Goal: Task Accomplishment & Management: Use online tool/utility

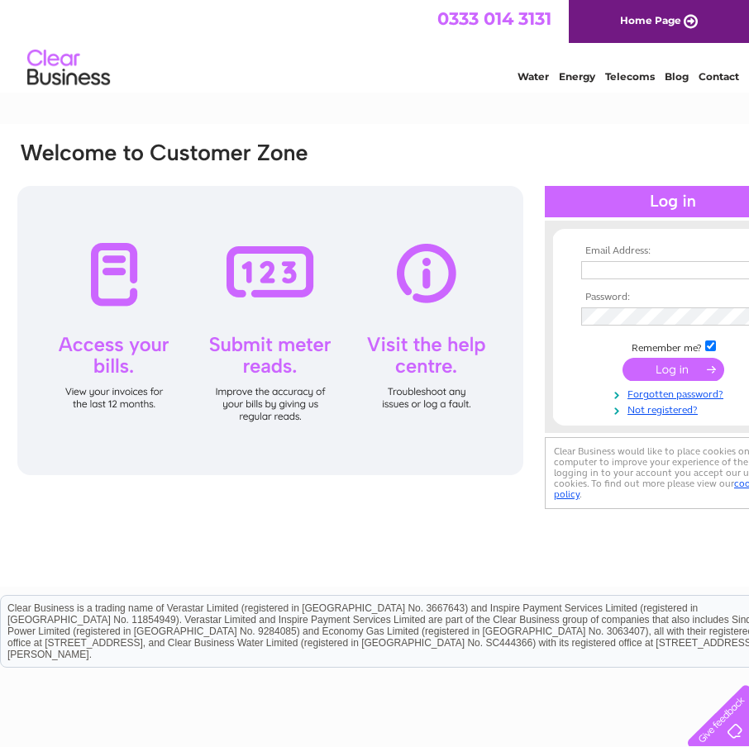
type input "[PERSON_NAME][EMAIL_ADDRESS][DOMAIN_NAME]"
click at [723, 240] on div "Email Address: [PERSON_NAME][EMAIL_ADDRESS][DOMAIN_NAME] Password:" at bounding box center [673, 326] width 256 height 179
click at [678, 365] on input "submit" at bounding box center [673, 369] width 102 height 23
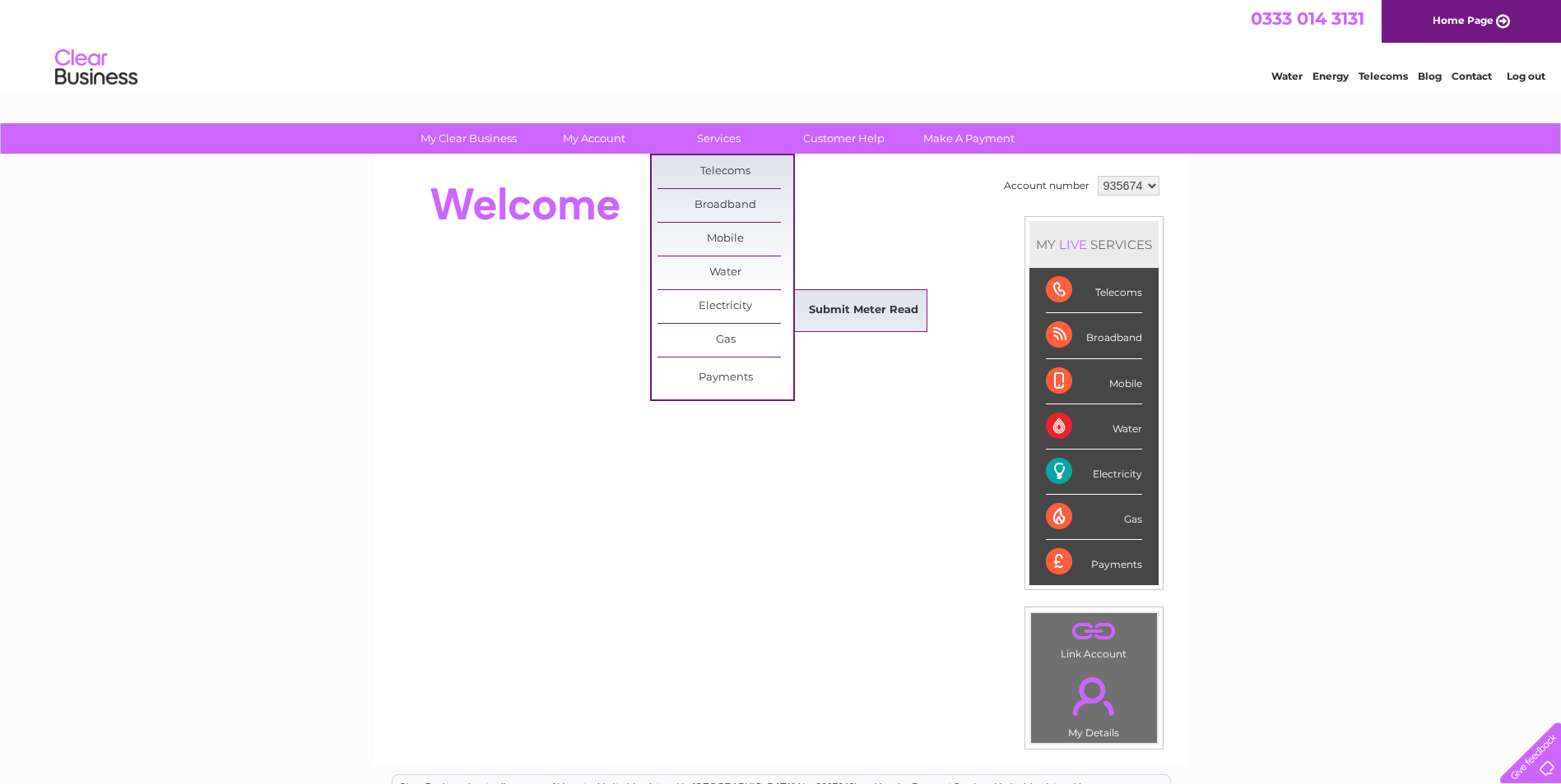
click at [745, 303] on link "Submit Meter Read" at bounding box center [863, 310] width 135 height 33
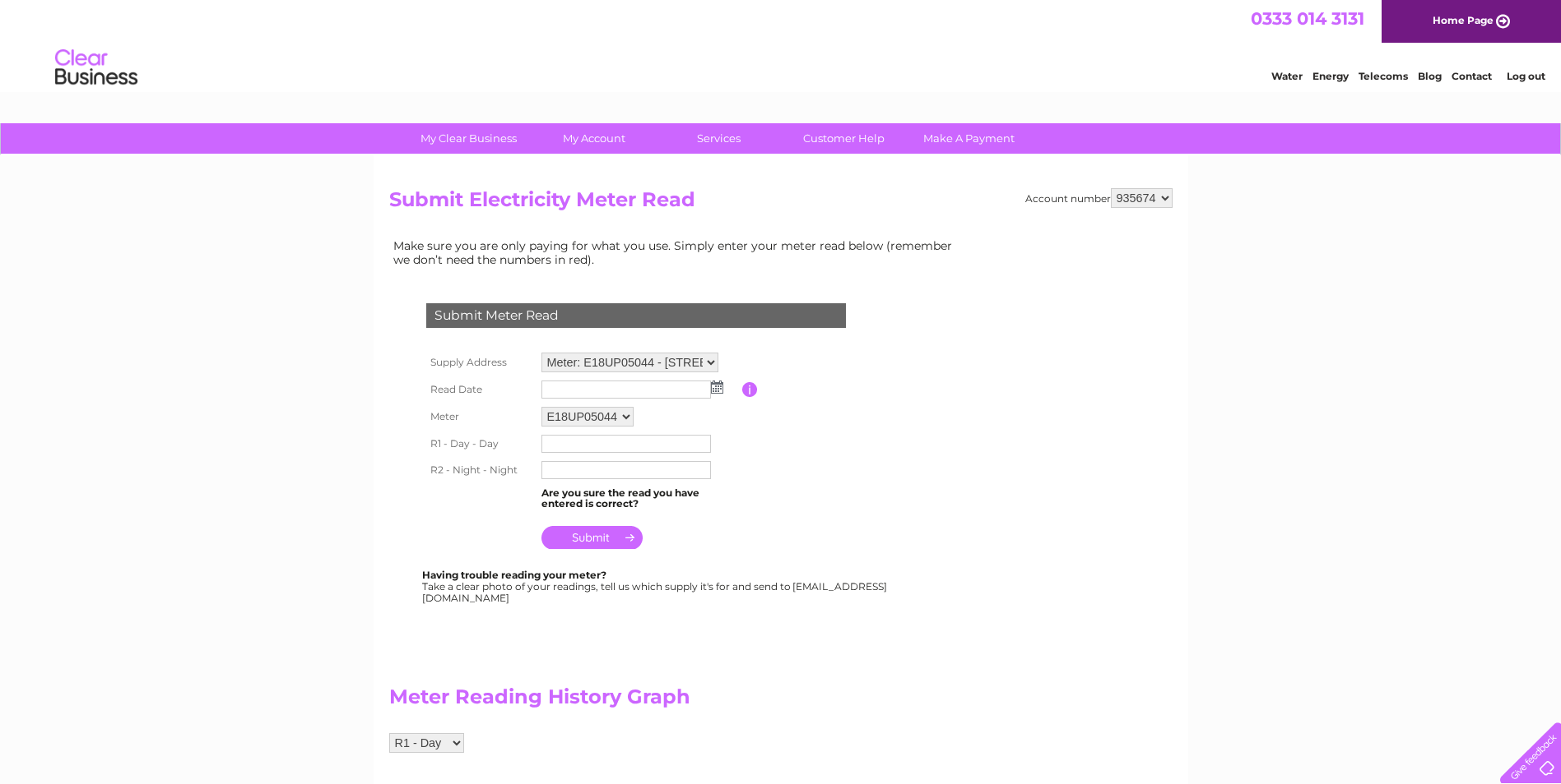
click at [719, 386] on img at bounding box center [717, 387] width 12 height 13
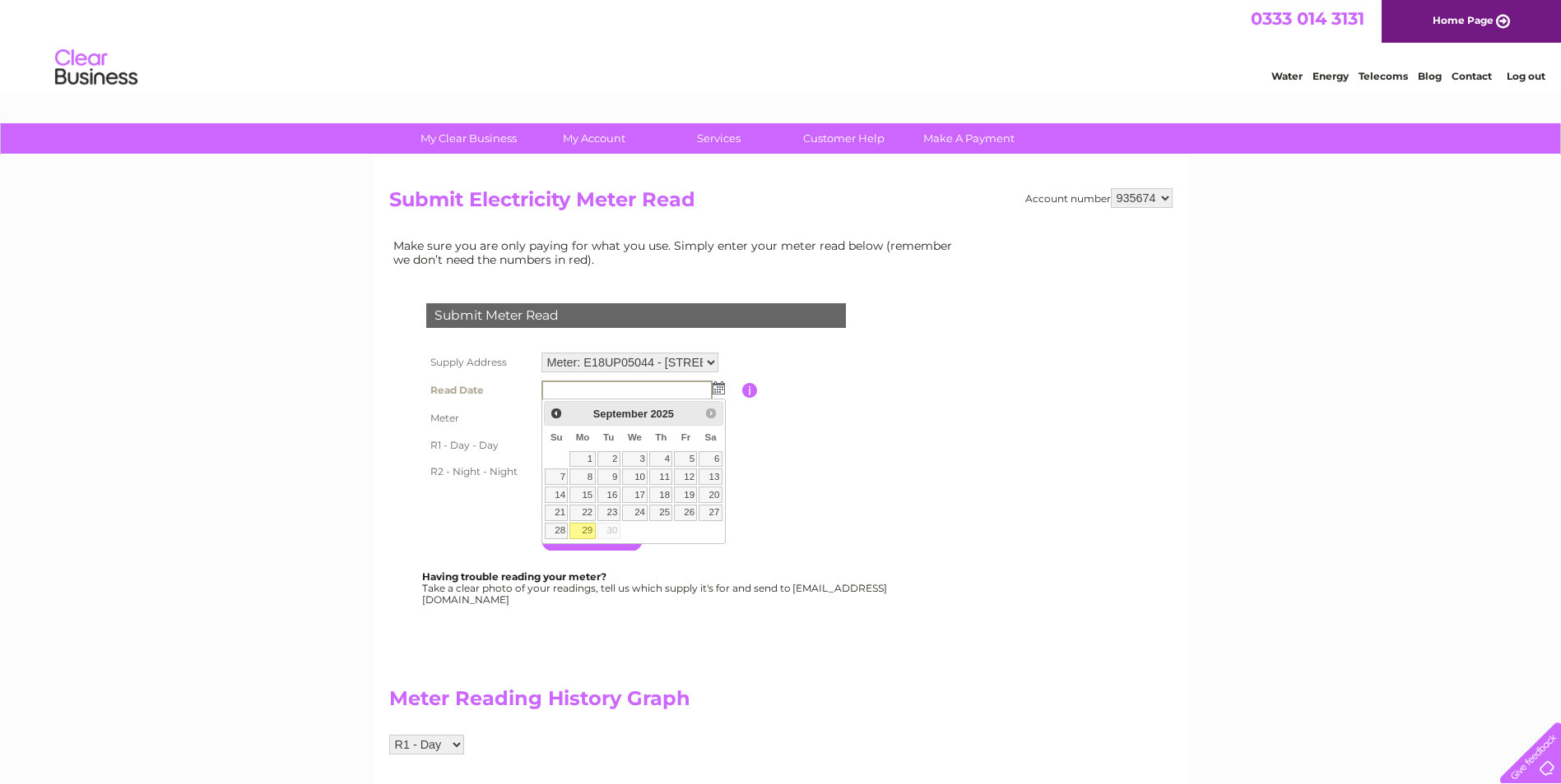
click at [585, 528] on link "29" at bounding box center [582, 531] width 26 height 17
type input "2025/09/29"
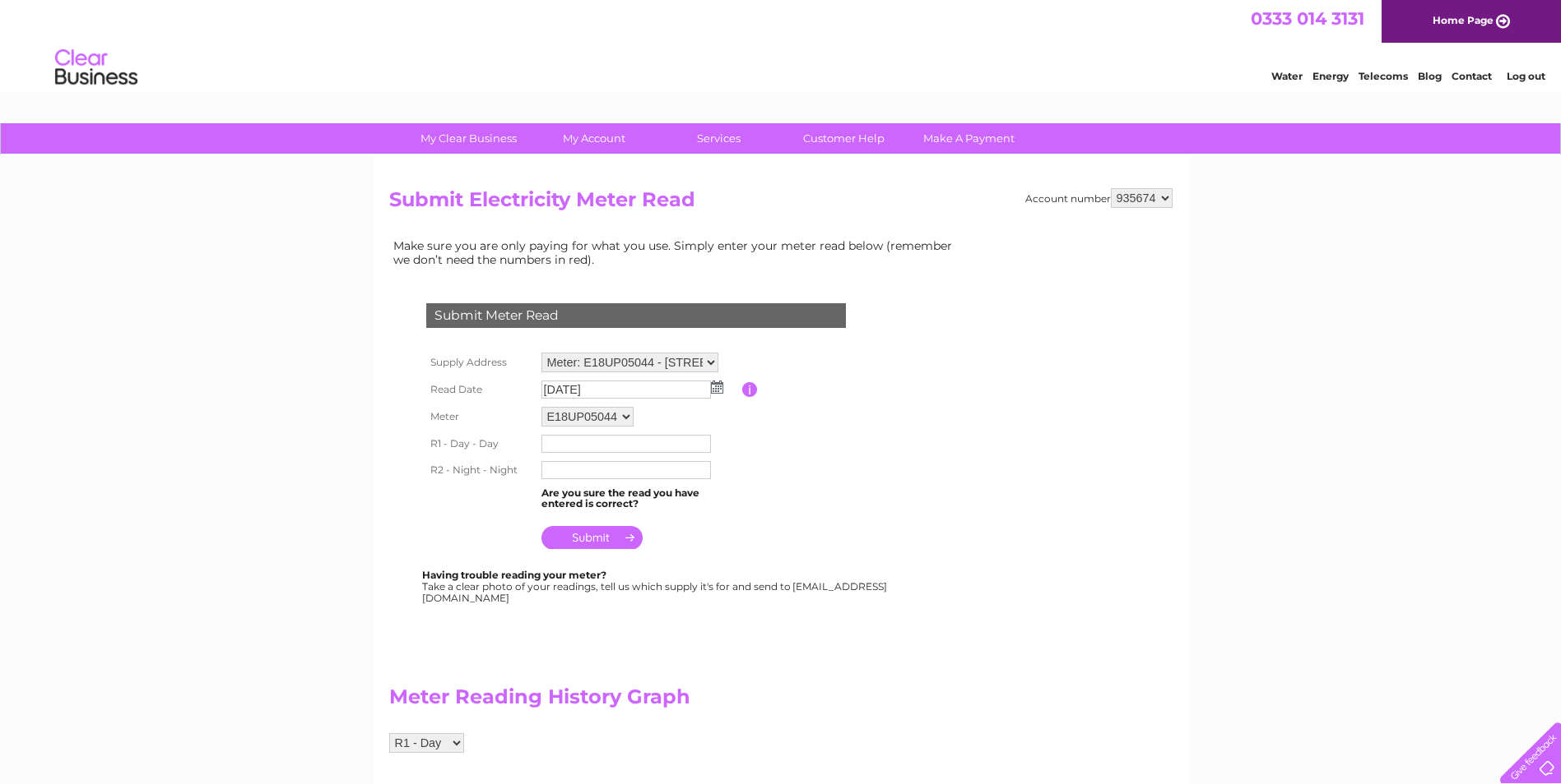
click at [599, 441] on input "text" at bounding box center [626, 444] width 169 height 18
click at [542, 528] on input "submit" at bounding box center [592, 539] width 102 height 23
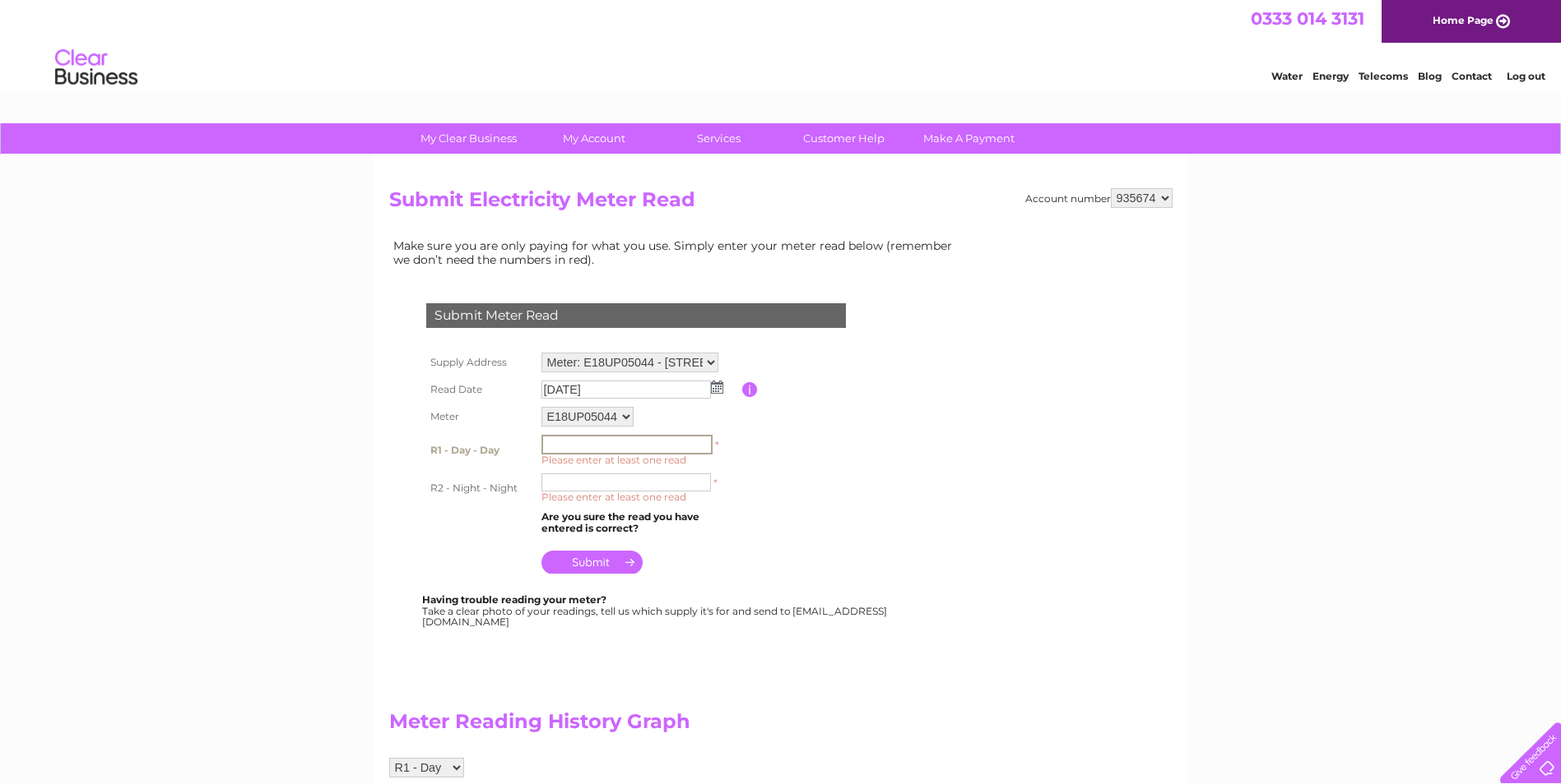
type input "2"
type input "31810"
click at [609, 485] on input "text" at bounding box center [626, 483] width 169 height 18
type input "3669"
click at [745, 542] on table "Supply Address Meter: E18UP05044 - 51A, Station Road, Birmingham, B37 7AB Read …" at bounding box center [655, 463] width 467 height 230
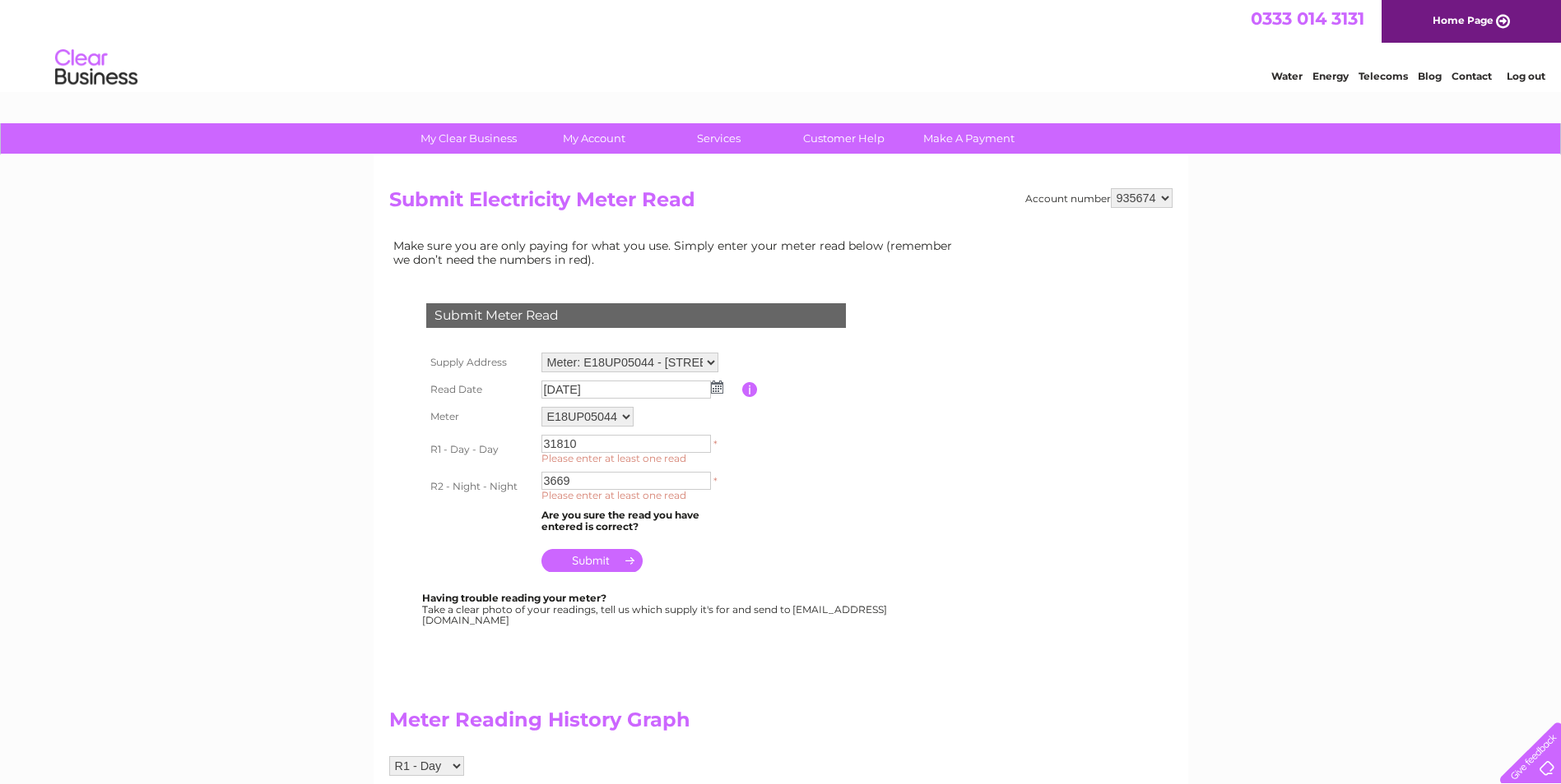
click at [612, 556] on input "submit" at bounding box center [592, 560] width 102 height 23
